Goal: Information Seeking & Learning: Find specific page/section

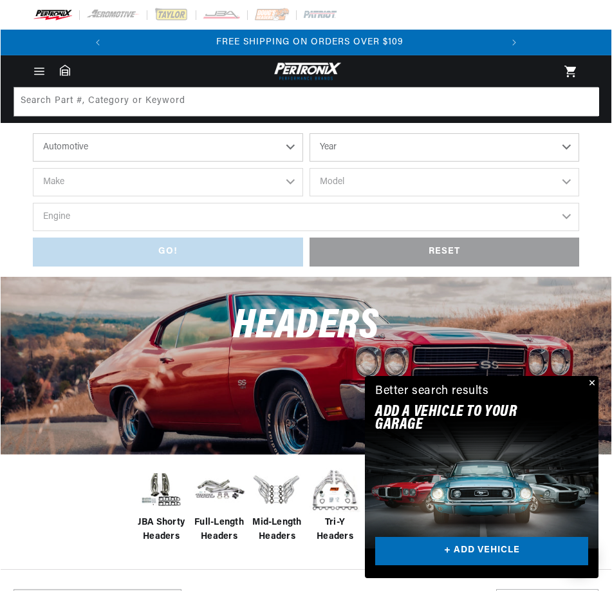
scroll to position [0, 390]
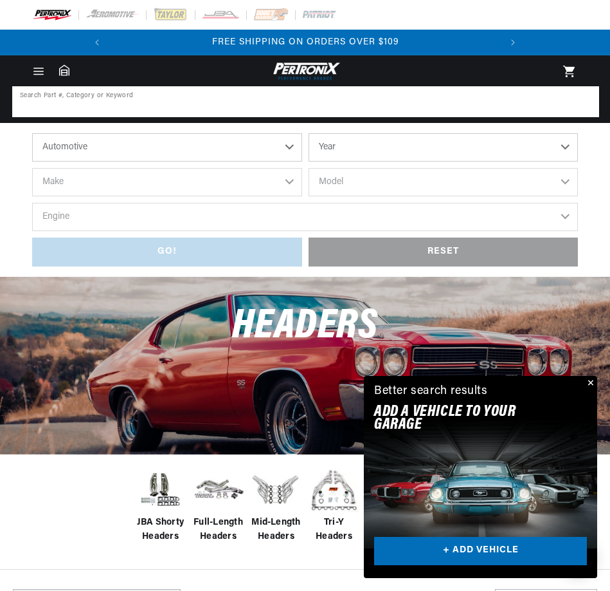
click at [189, 103] on input at bounding box center [306, 101] width 585 height 28
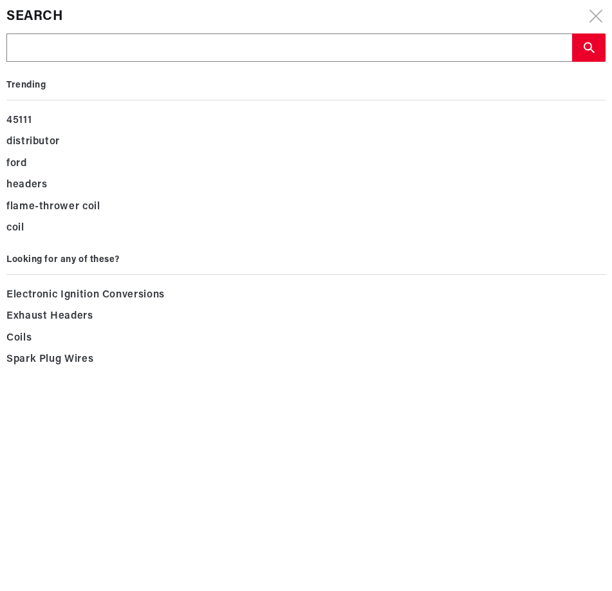
type input "d"
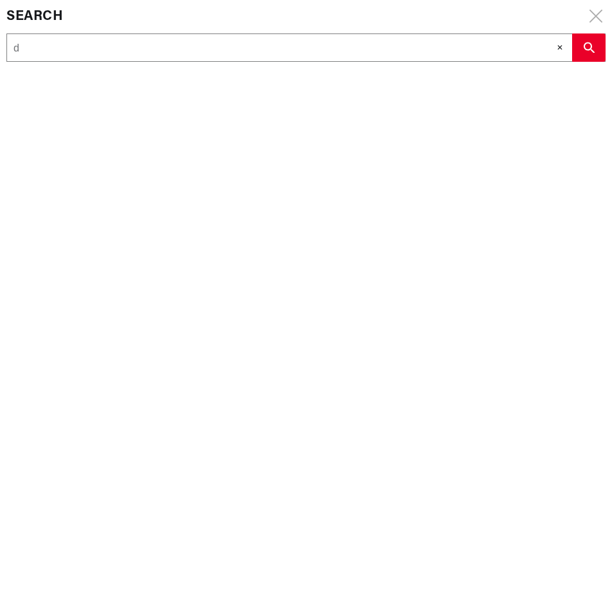
type input "d2"
type input "d21"
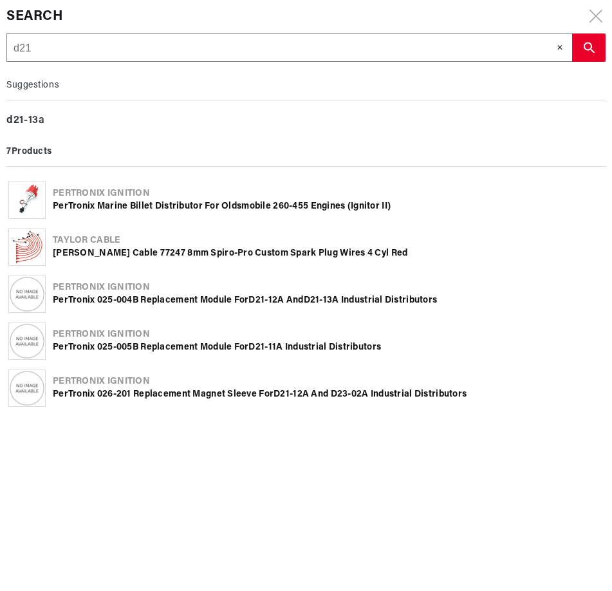
type input "d217"
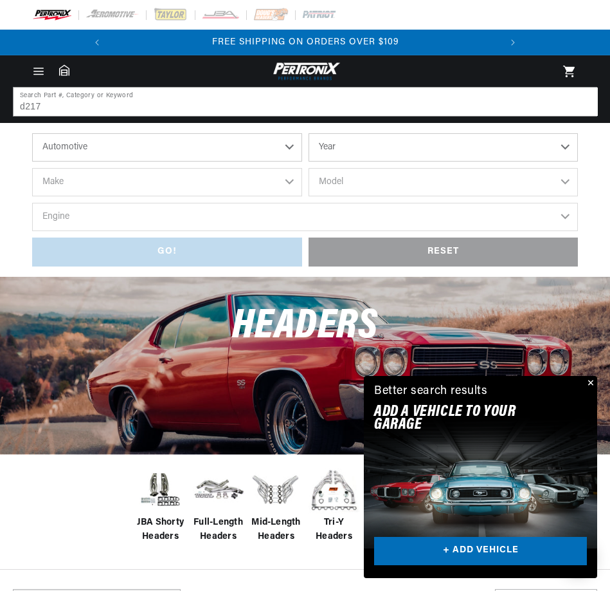
click at [291, 150] on select "Automotive Agricultural Industrial Marine Motorcycle" at bounding box center [167, 147] width 270 height 28
click at [32, 133] on select "Automotive Agricultural Industrial Marine Motorcycle" at bounding box center [167, 147] width 270 height 28
click at [567, 147] on select "Year 2024 2023 2022 2021 2020 2019 2018 2017 2016 2015 2014 2013 2012 2011 2010…" at bounding box center [444, 147] width 270 height 28
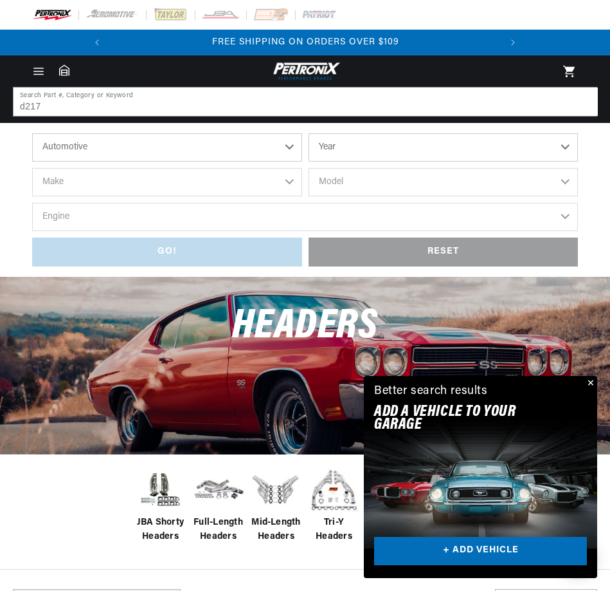
select select "1964"
click at [309, 133] on select "Year 2024 2023 2022 2021 2020 2019 2018 2017 2016 2015 2014 2013 2012 2011 2010…" at bounding box center [444, 147] width 270 height 28
select select "1964"
click at [291, 180] on select "Make American Motors Aston Martin Austin Austin Healey Bentley Buick Cadillac C…" at bounding box center [167, 182] width 270 height 28
select select "Chevrolet"
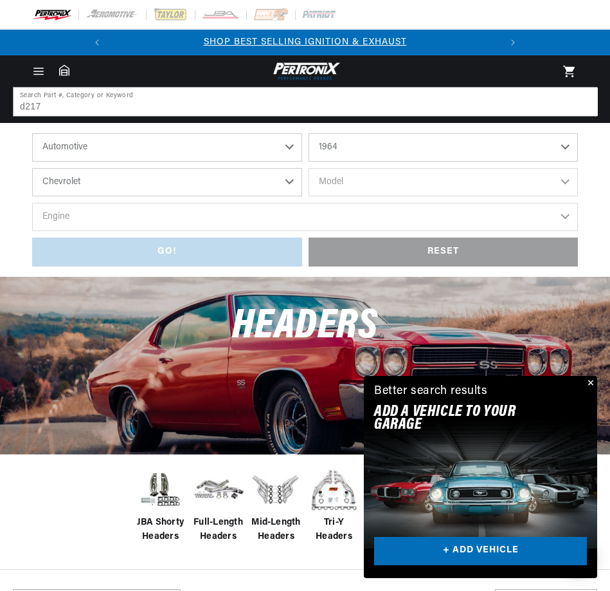
click at [32, 168] on select "Make American Motors Aston Martin Austin Austin Healey Bentley Buick Cadillac C…" at bounding box center [167, 182] width 270 height 28
select select "Chevrolet"
click at [562, 178] on select "Model Bel Air Biscayne C10 Pickup C20 Pickup C30 Pickup Chevelle Chevy II Corva…" at bounding box center [444, 182] width 270 height 28
select select "Chevy-II"
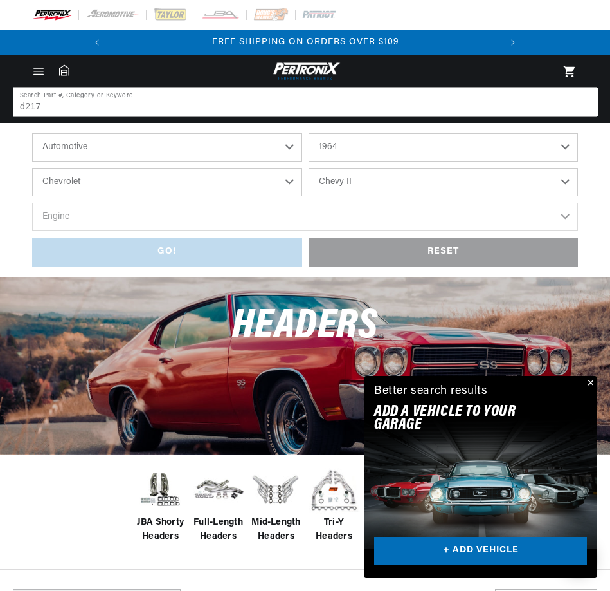
click at [309, 168] on select "Model Bel Air Biscayne C10 Pickup C20 Pickup C30 Pickup Chevelle Chevy II Corva…" at bounding box center [444, 182] width 270 height 28
select select "Chevy-II"
click at [564, 215] on select "Engine 4.1L 6.5L 153cid / 2.5L 194cid / 3.2L 230cid / 3.8L 283cid / 4.6L 305cid…" at bounding box center [305, 217] width 546 height 28
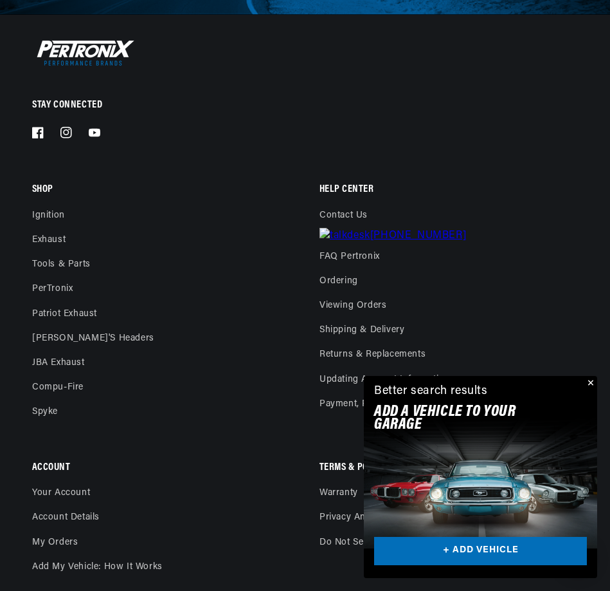
scroll to position [0, 390]
